Goal: Check status: Check status

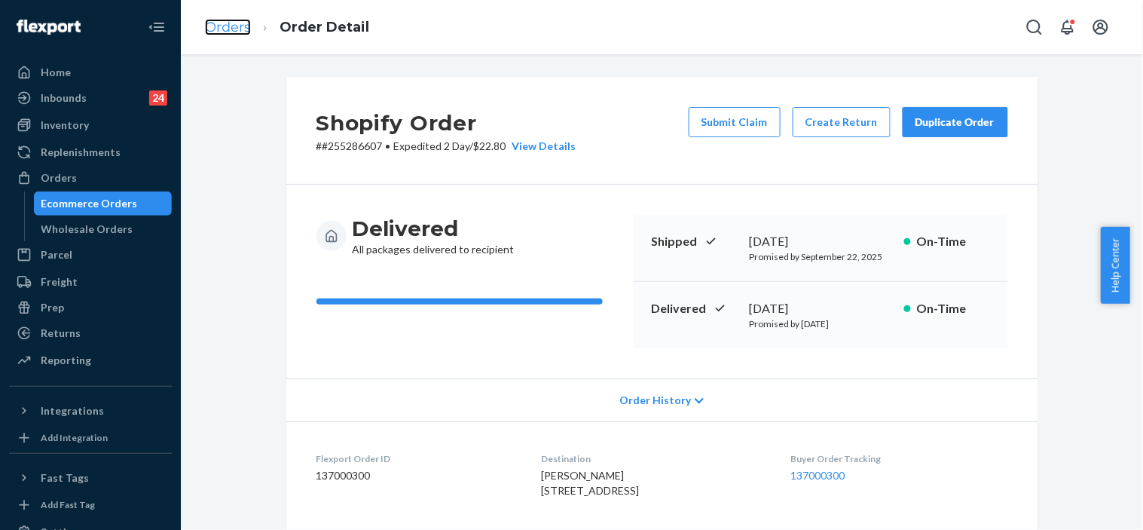
click at [242, 27] on link "Orders" at bounding box center [228, 27] width 46 height 17
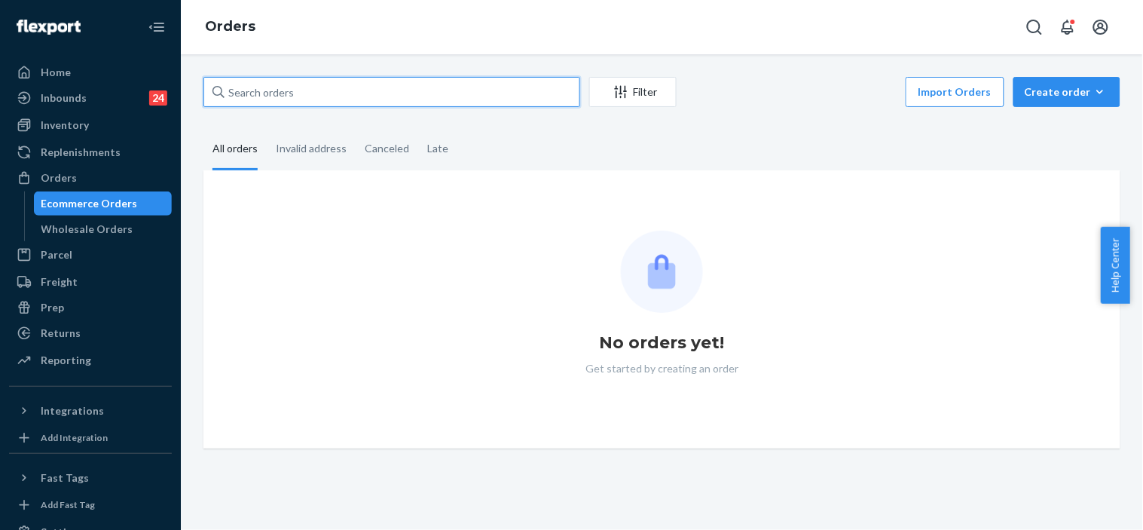
click at [262, 100] on input "text" at bounding box center [391, 92] width 377 height 30
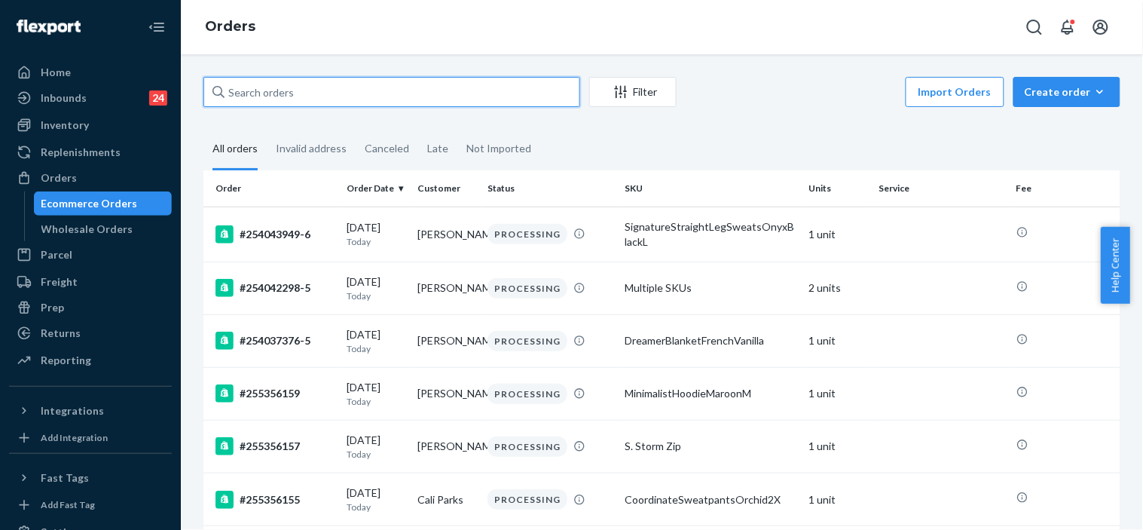
paste input "255350751"
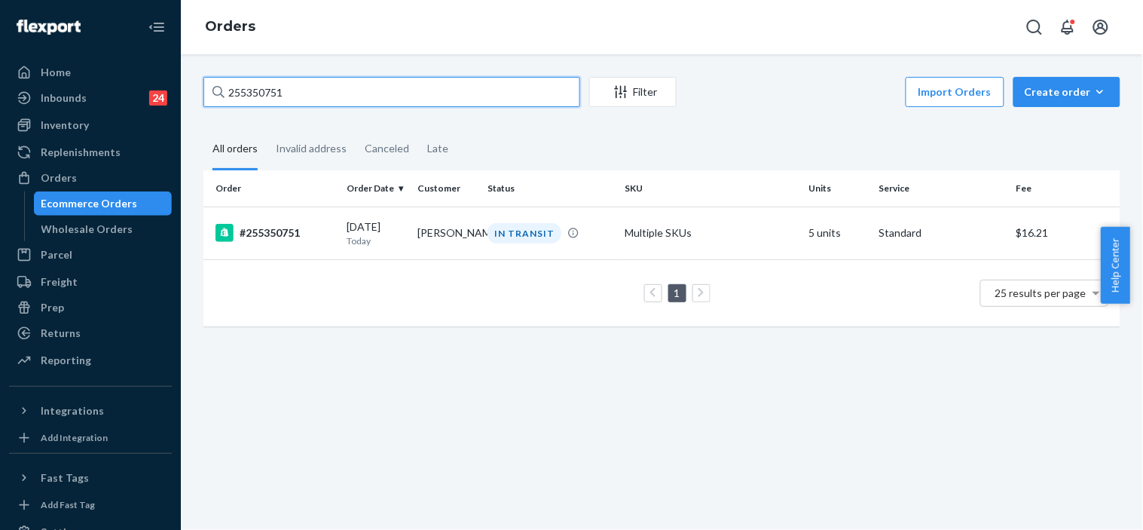
click at [262, 100] on input "255350751" at bounding box center [391, 92] width 377 height 30
type input "255350751"
click at [624, 249] on td "Multiple SKUs" at bounding box center [710, 232] width 183 height 53
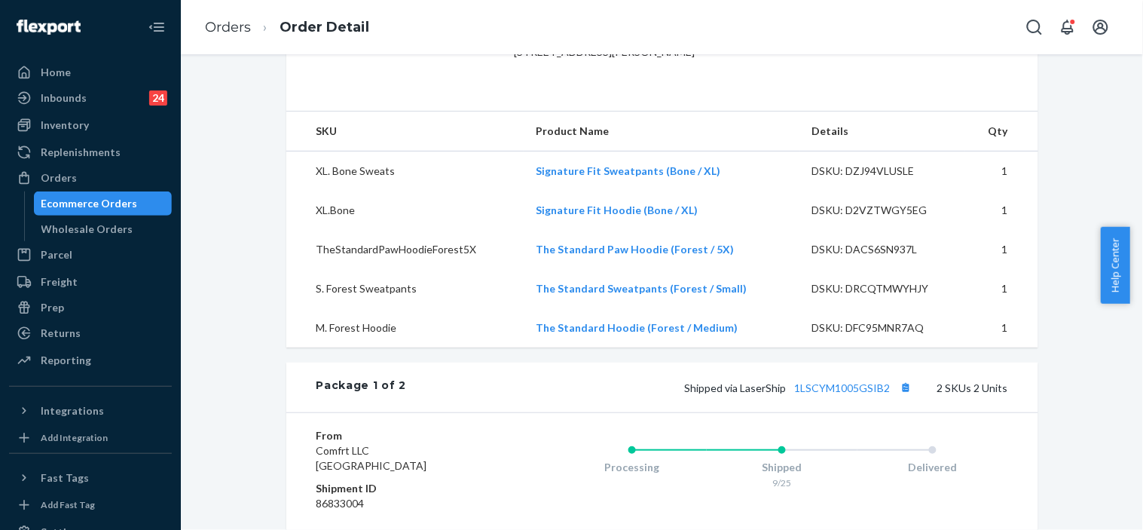
scroll to position [439, 0]
click at [837, 393] on link "1LSCYM1005GSIB2" at bounding box center [843, 387] width 96 height 13
